Goal: Find specific page/section: Find specific page/section

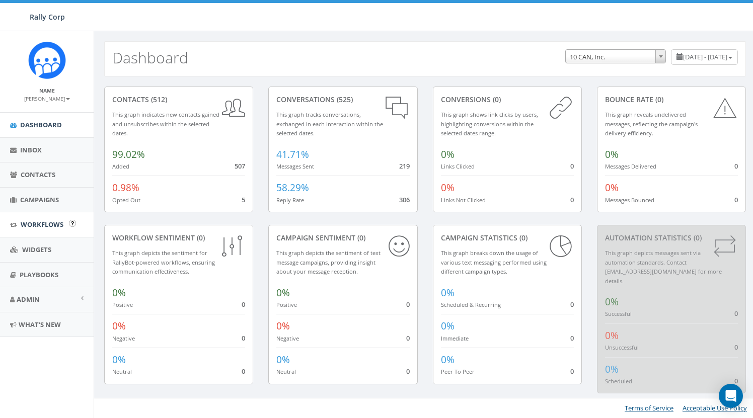
click at [34, 228] on link "Workflows" at bounding box center [47, 224] width 94 height 25
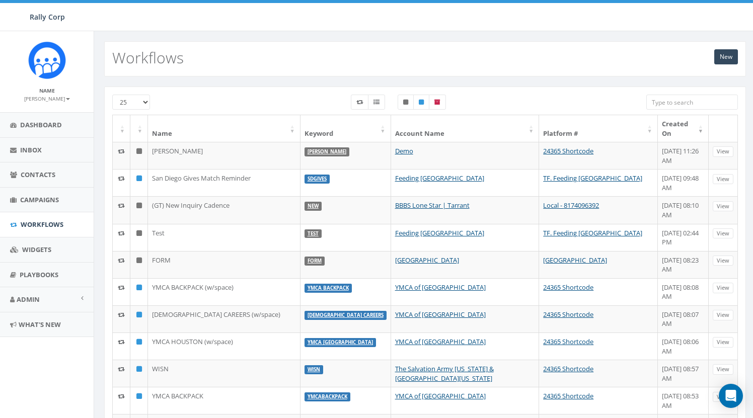
click at [163, 122] on th "Name" at bounding box center [224, 128] width 152 height 27
click at [437, 124] on th "Account Name" at bounding box center [465, 128] width 148 height 27
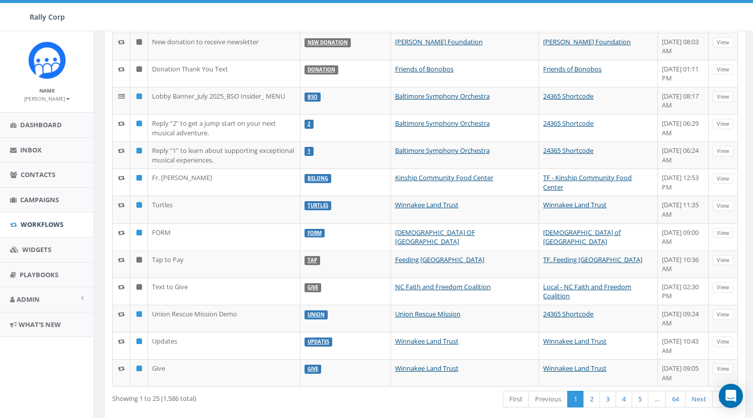
scroll to position [435, 0]
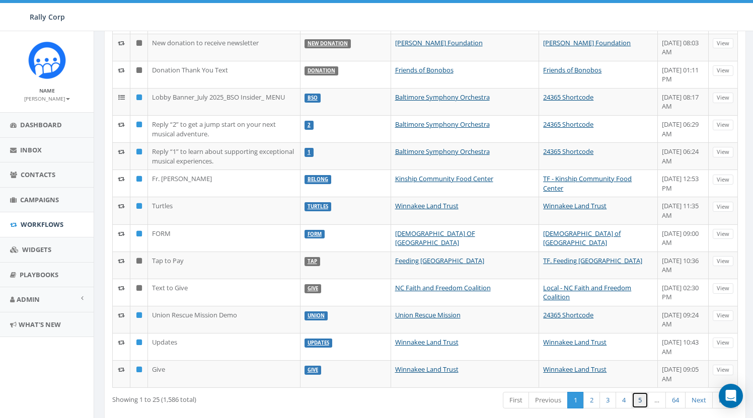
click at [635, 392] on link "5" at bounding box center [639, 400] width 17 height 17
click at [609, 392] on link "3" at bounding box center [607, 400] width 17 height 17
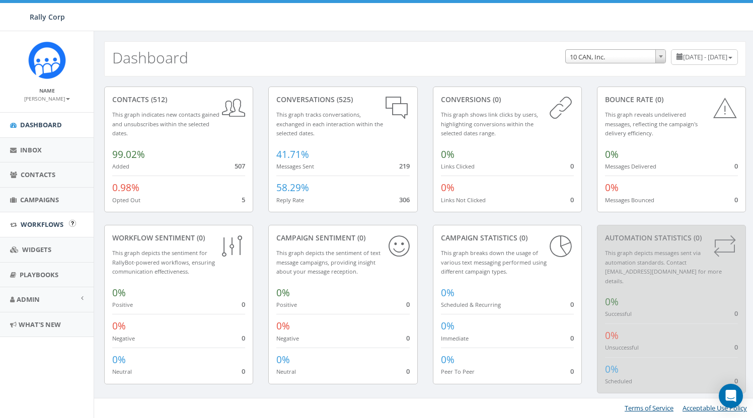
click at [35, 220] on span "Workflows" at bounding box center [42, 224] width 43 height 9
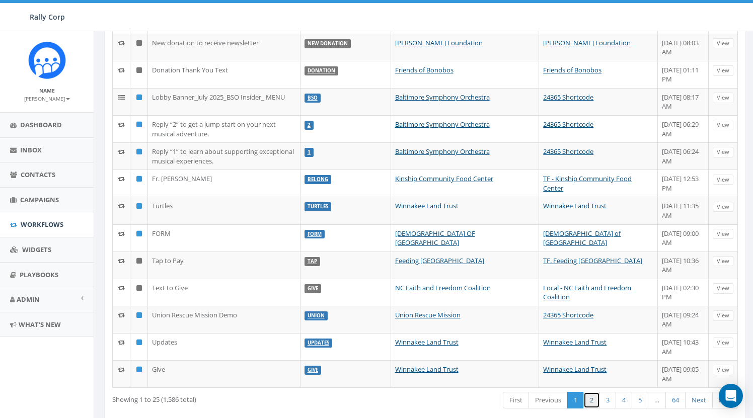
click at [592, 392] on link "2" at bounding box center [591, 400] width 17 height 17
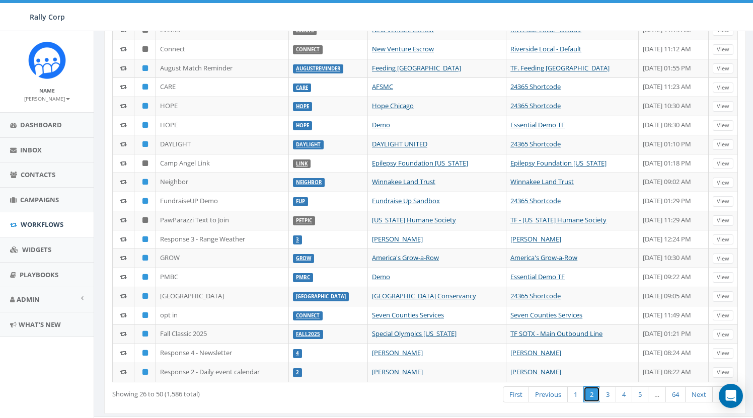
scroll to position [226, 2]
